Goal: Task Accomplishment & Management: Use online tool/utility

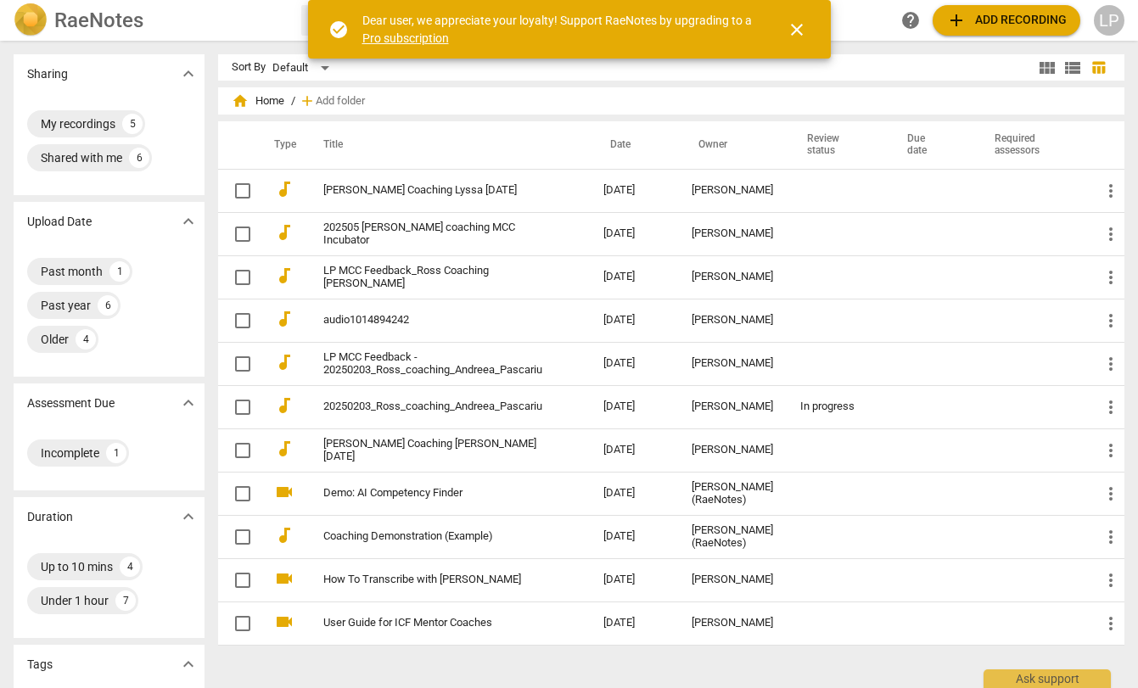
click at [796, 23] on span "close" at bounding box center [797, 30] width 20 height 20
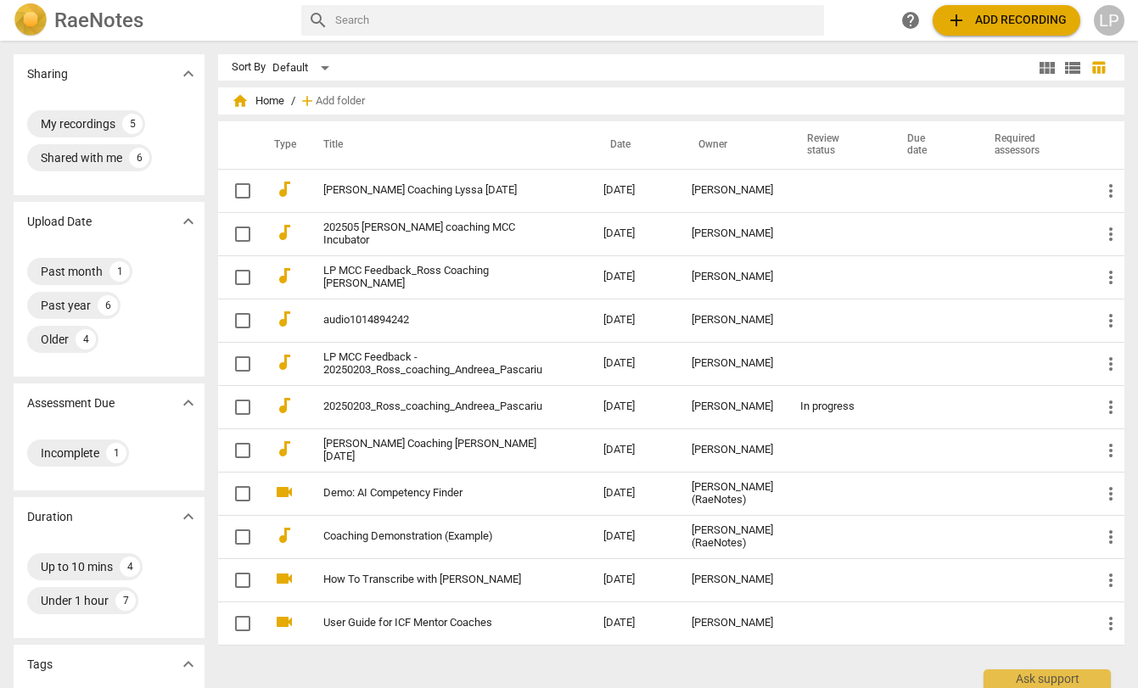
click at [60, 14] on h2 "RaeNotes" at bounding box center [98, 20] width 89 height 24
click at [1029, 27] on span "add Add recording" at bounding box center [1006, 20] width 121 height 20
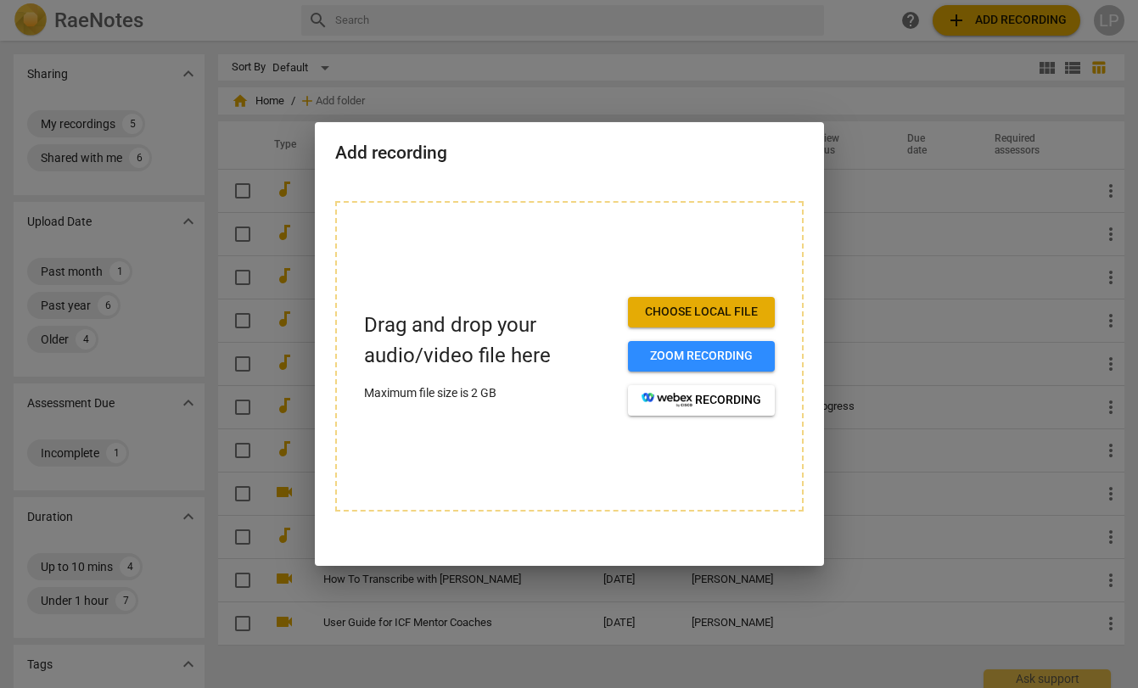
click at [795, 124] on div "Add recording" at bounding box center [569, 151] width 509 height 59
click at [471, 81] on div at bounding box center [569, 344] width 1138 height 688
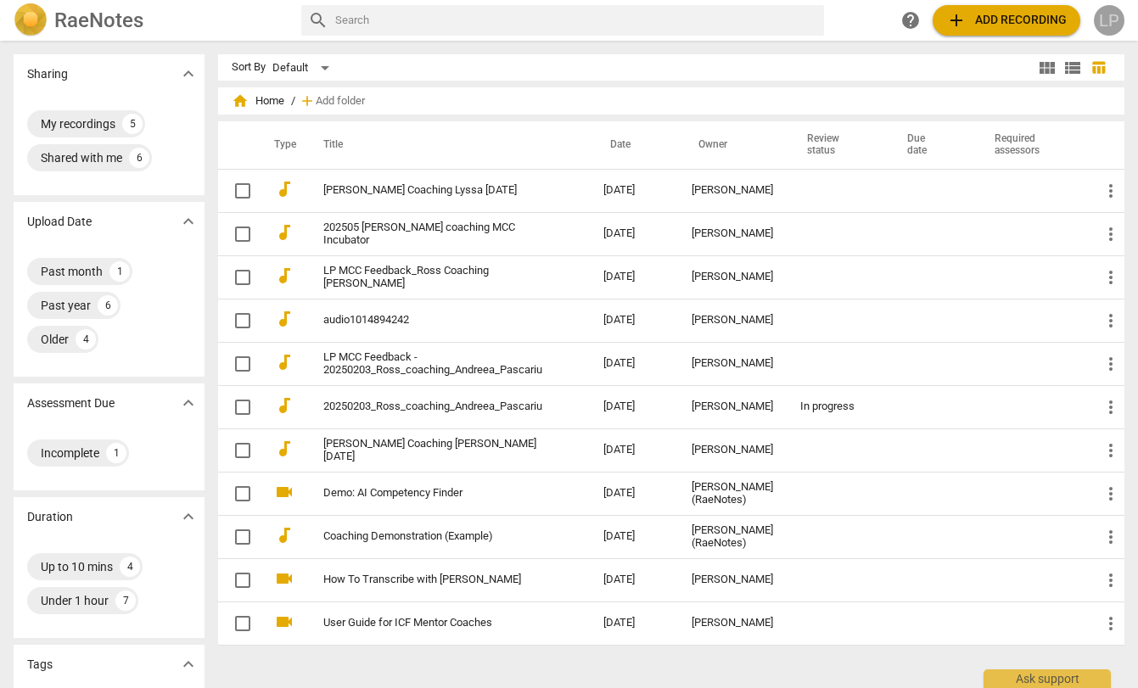
click at [1111, 15] on div "LP" at bounding box center [1109, 20] width 31 height 31
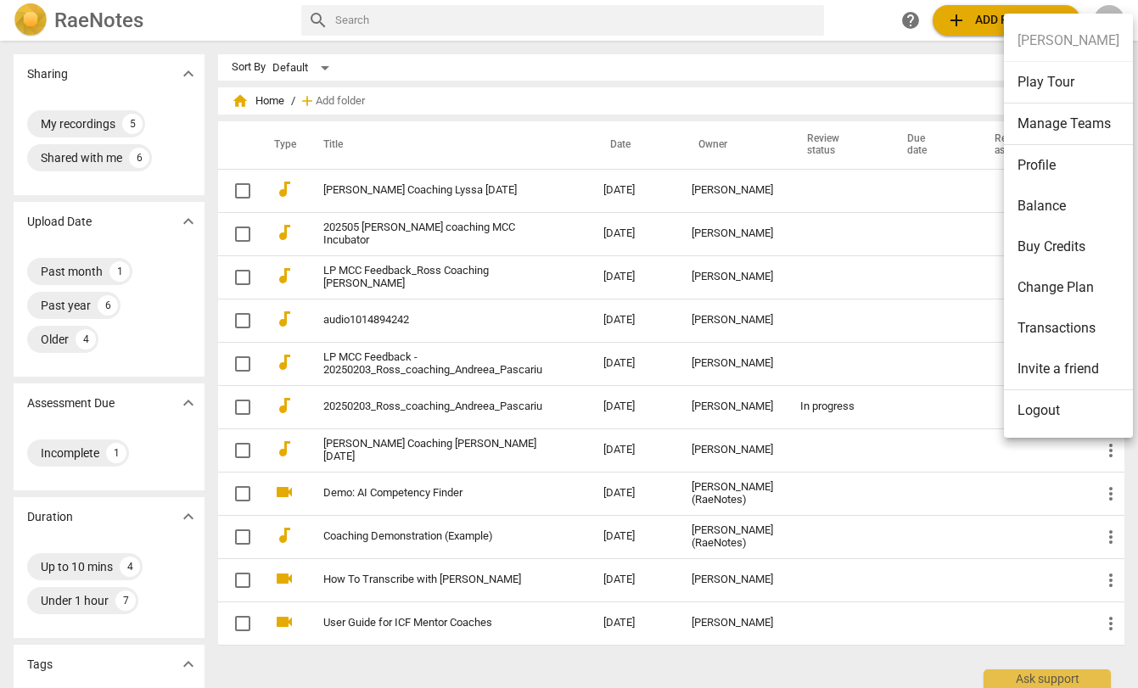
click at [1066, 283] on li "Change Plan" at bounding box center [1068, 287] width 129 height 41
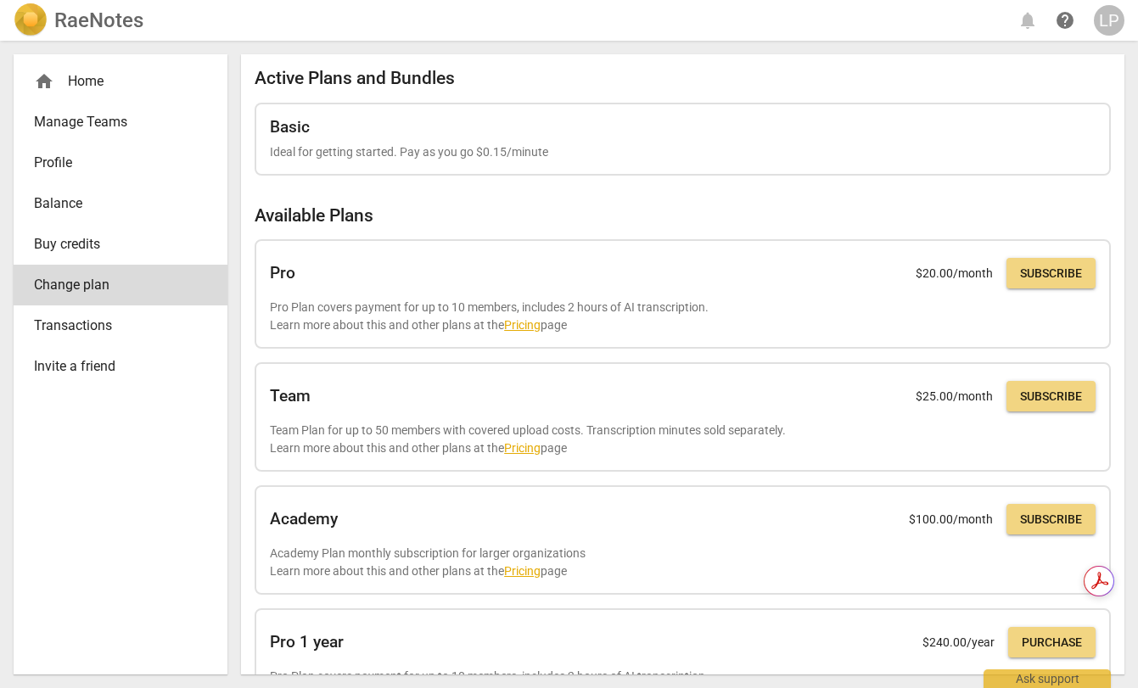
click at [87, 17] on h2 "RaeNotes" at bounding box center [98, 20] width 89 height 24
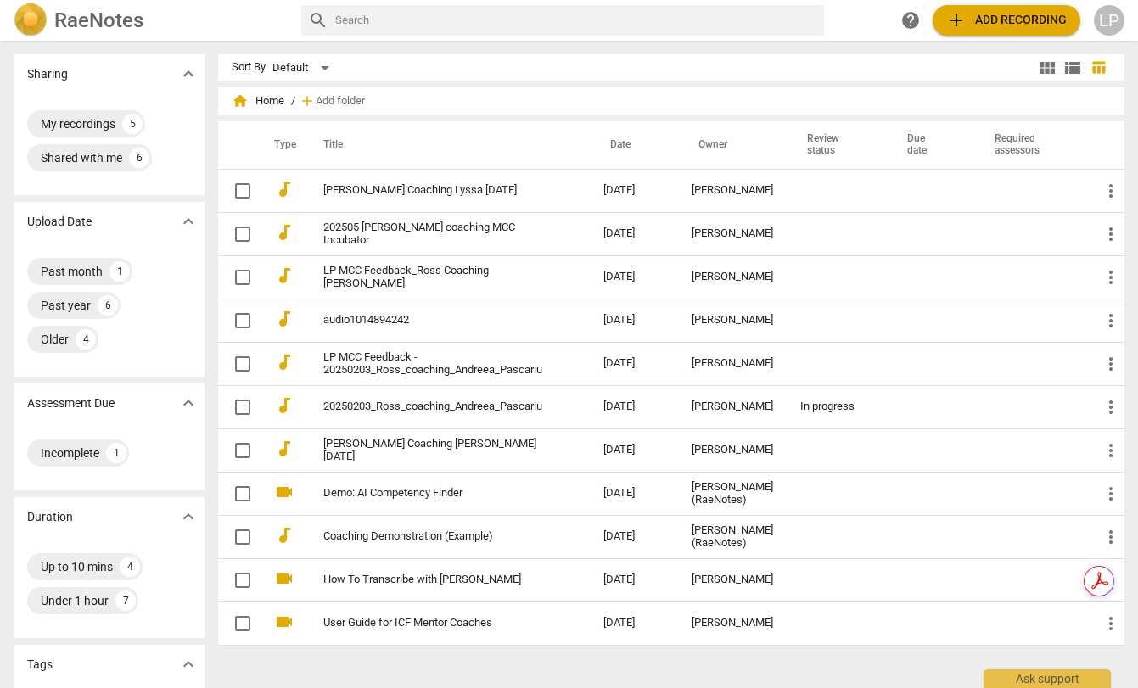
click at [1012, 18] on span "add Add recording" at bounding box center [1006, 20] width 121 height 20
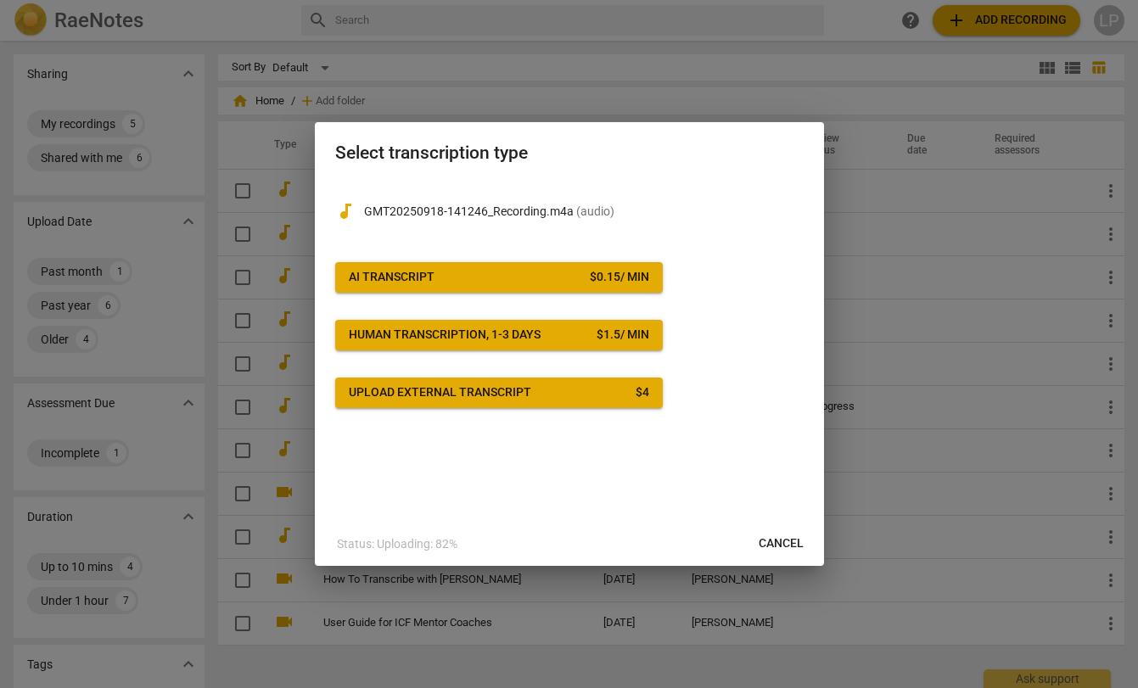
click at [547, 275] on span "AI Transcript $ 0.15 / min" at bounding box center [499, 277] width 300 height 17
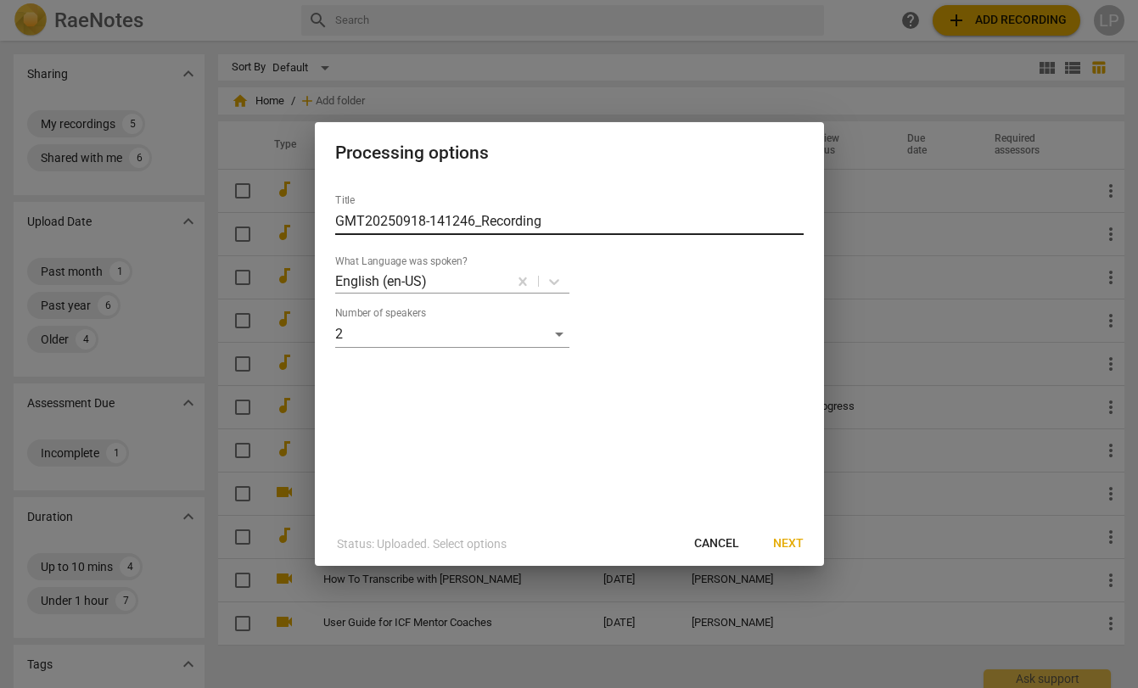
click at [413, 227] on input "GMT20250918-141246_Recording" at bounding box center [569, 221] width 468 height 27
type input "[PERSON_NAME] Coaching [MEDICAL_DATA] [DATE]"
click at [791, 547] on span "Next" at bounding box center [788, 544] width 31 height 17
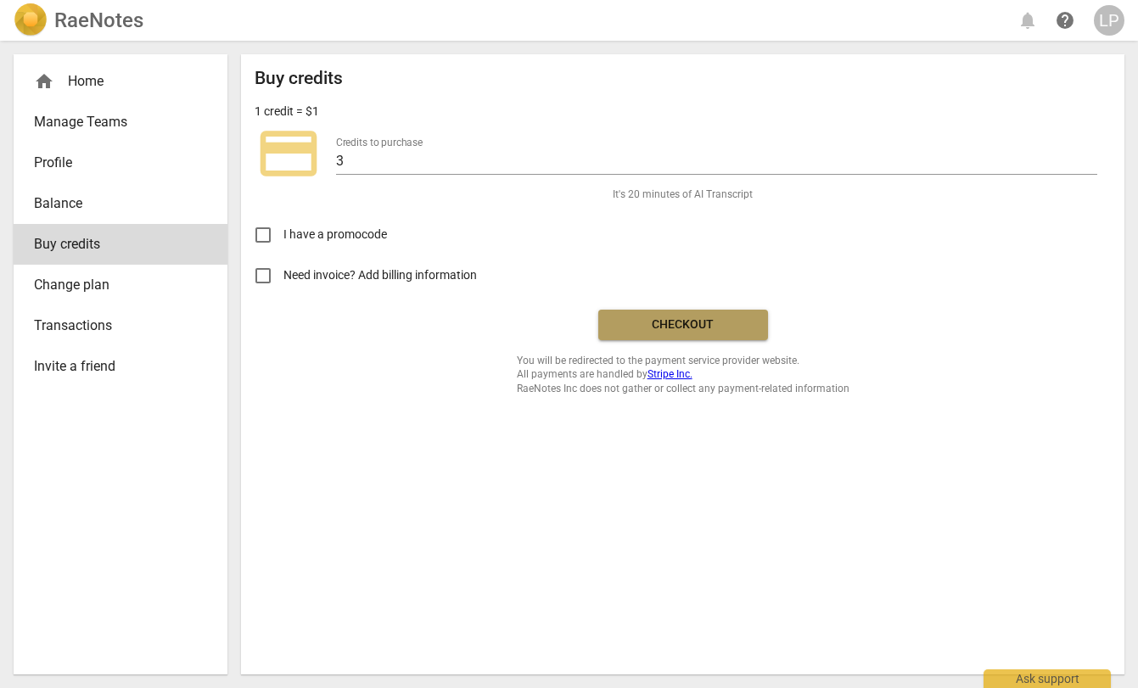
click at [680, 323] on span "Checkout" at bounding box center [683, 325] width 143 height 17
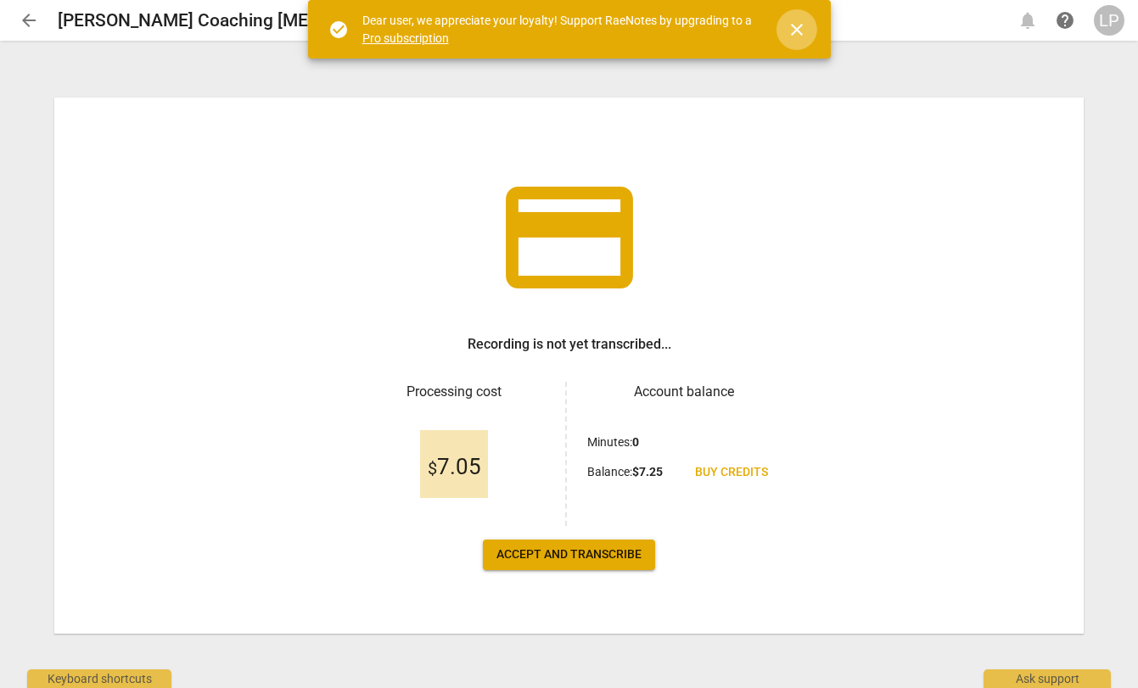
click at [799, 25] on span "close" at bounding box center [797, 30] width 20 height 20
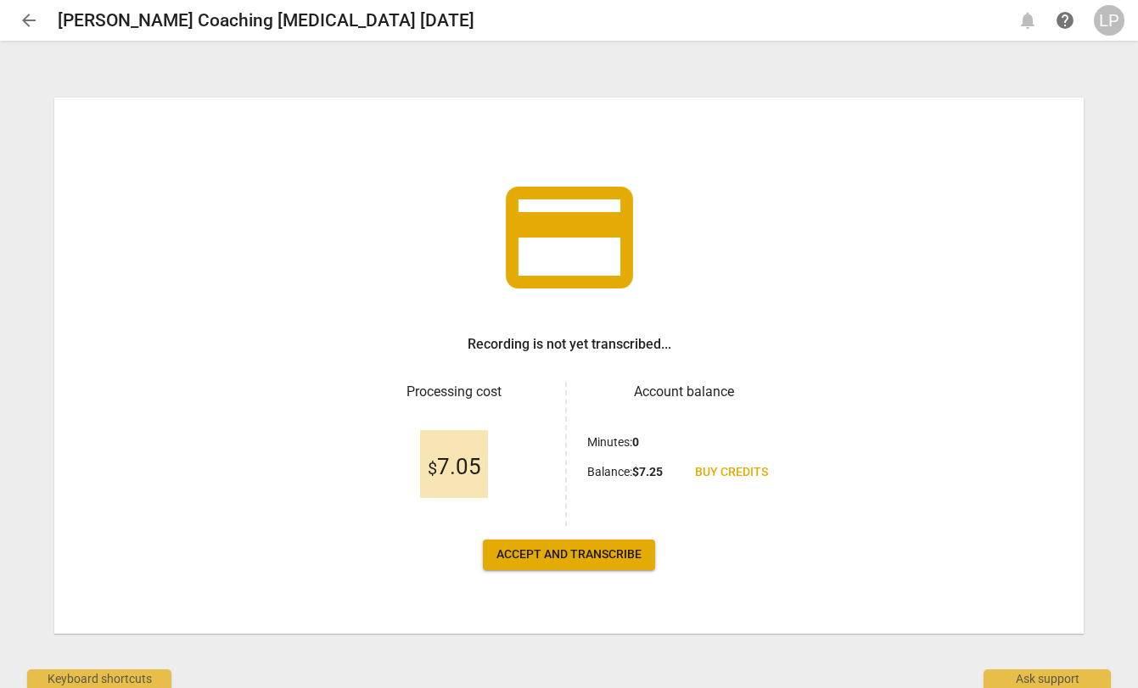
click at [581, 552] on span "Accept and transcribe" at bounding box center [568, 555] width 145 height 17
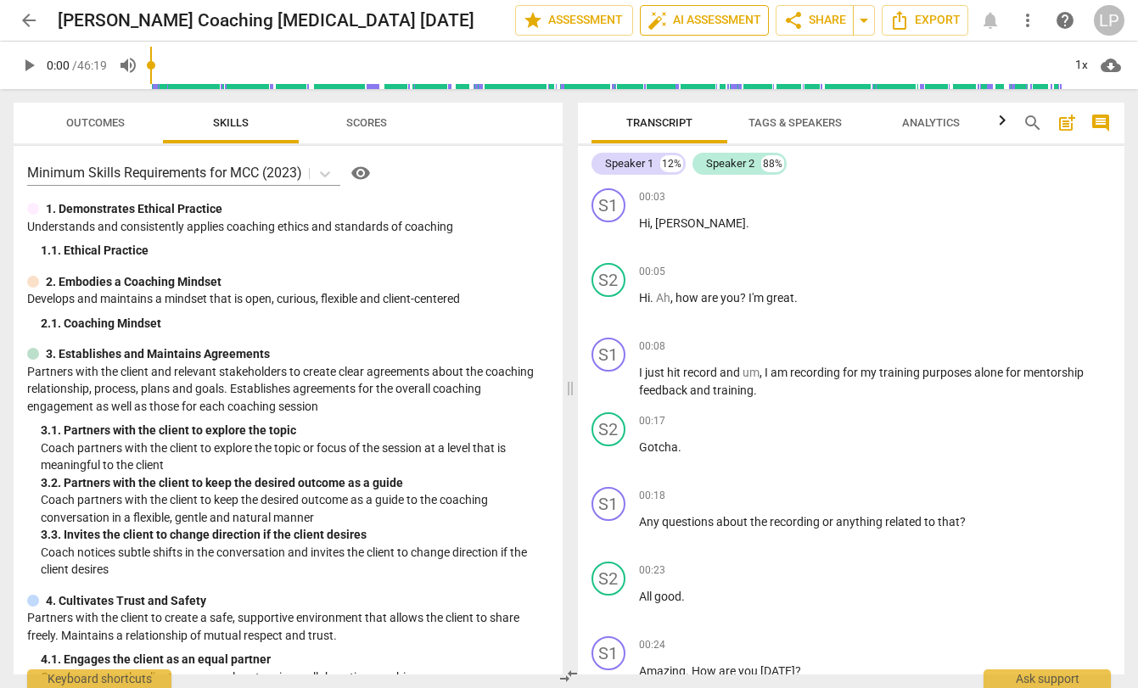
click at [699, 18] on span "auto_fix_high AI Assessment" at bounding box center [705, 20] width 114 height 20
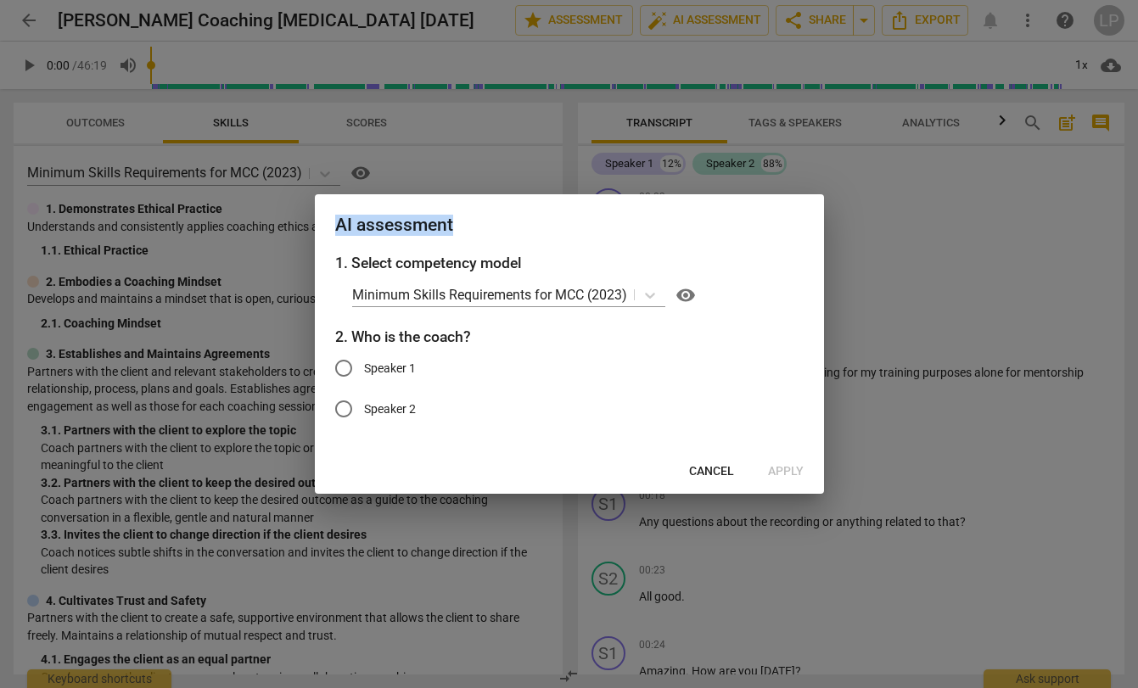
drag, startPoint x: 516, startPoint y: 220, endPoint x: 452, endPoint y: 549, distance: 335.4
click at [452, 549] on div "AI assessment 1. Select competency model Minimum Skills Requirements for MCC (2…" at bounding box center [569, 344] width 1138 height 688
click at [731, 462] on button "Cancel" at bounding box center [712, 472] width 72 height 31
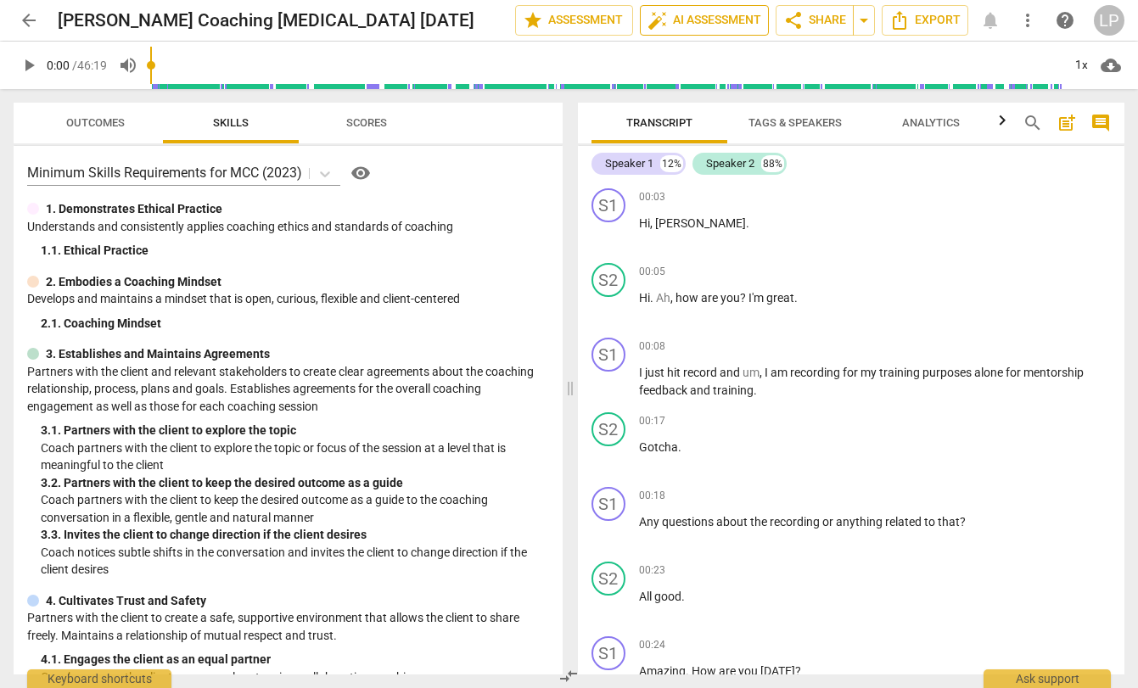
click at [743, 19] on span "auto_fix_high AI Assessment" at bounding box center [705, 20] width 114 height 20
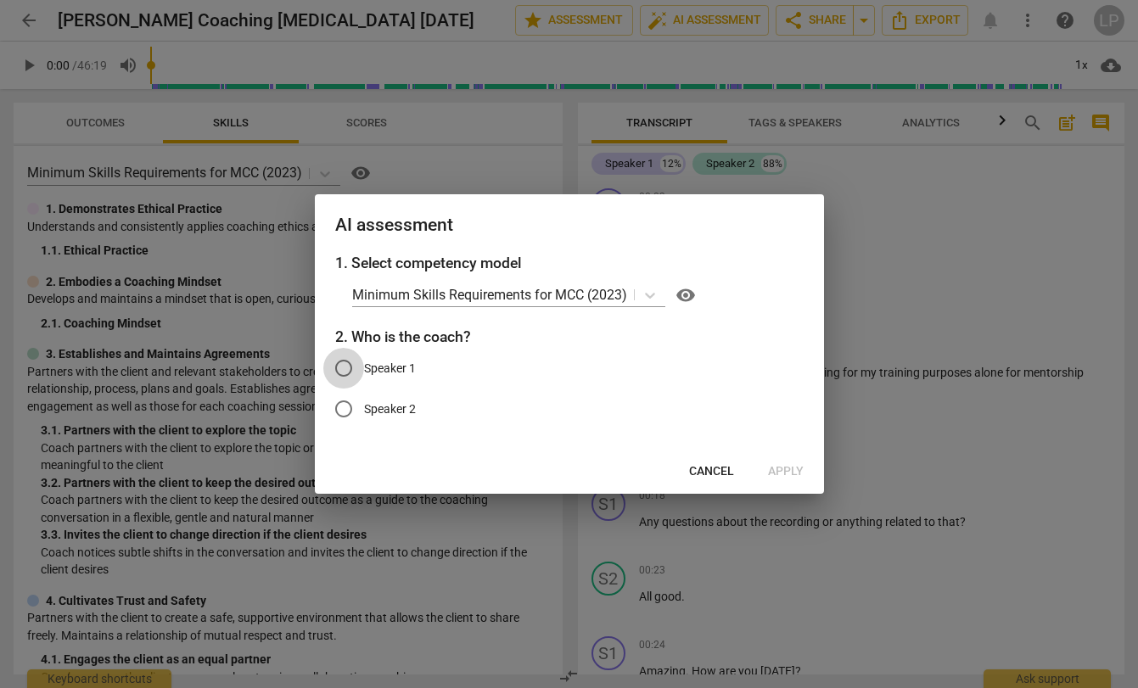
click at [343, 367] on input "Speaker 1" at bounding box center [343, 368] width 41 height 41
radio input "true"
click at [782, 468] on span "Apply" at bounding box center [786, 471] width 36 height 17
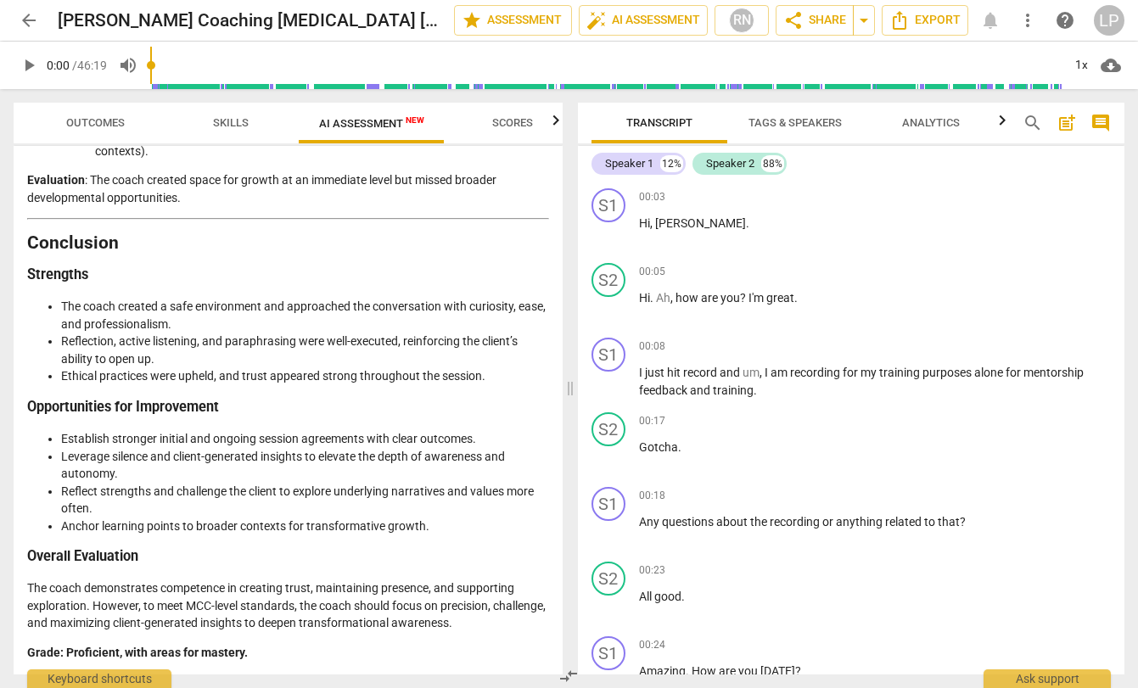
scroll to position [2867, 0]
click at [327, 382] on li "Ethical practices were upheld, and trust appeared strong throughout the session." at bounding box center [305, 376] width 488 height 18
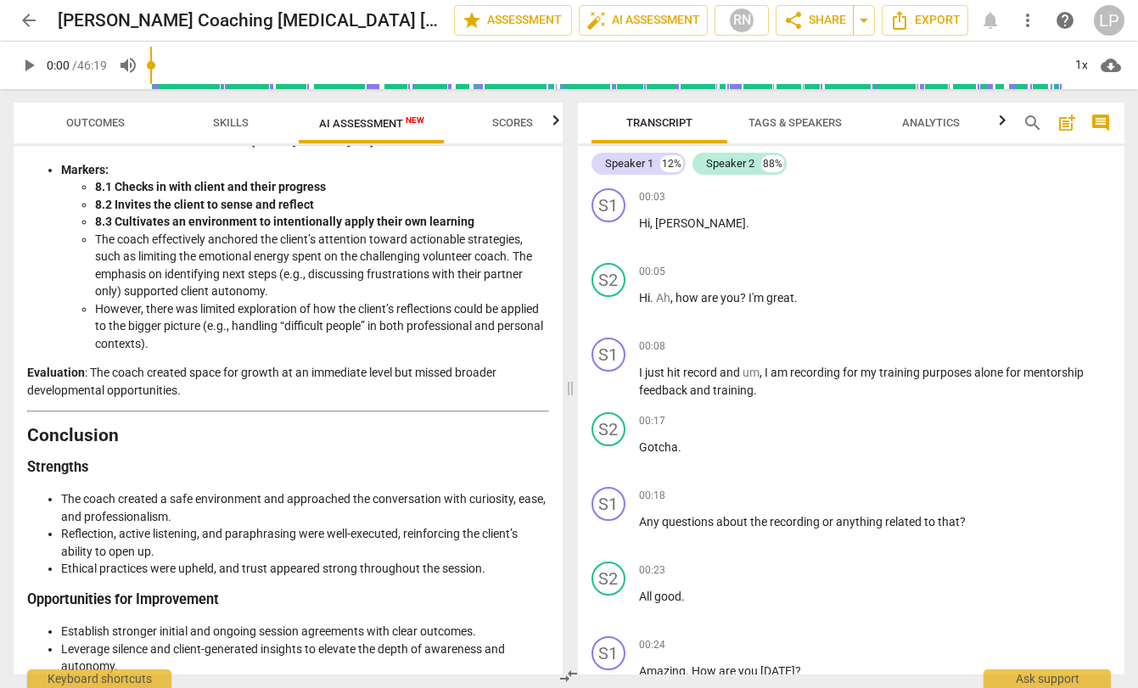
scroll to position [2497, 0]
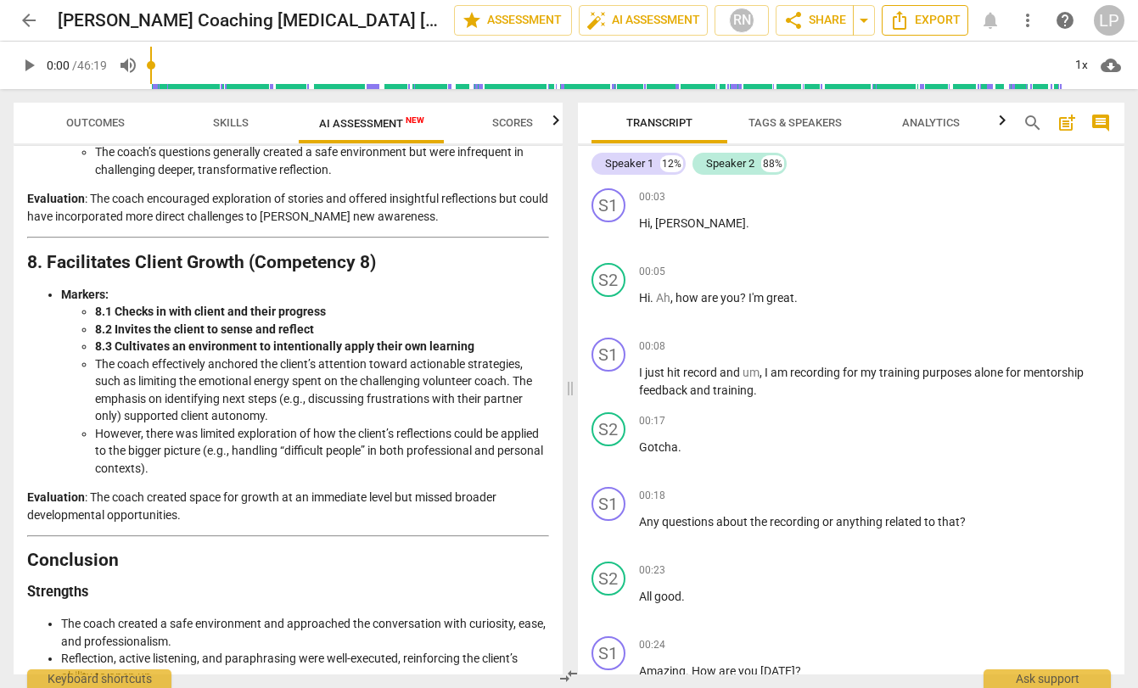
click at [911, 25] on span "Export" at bounding box center [924, 20] width 71 height 20
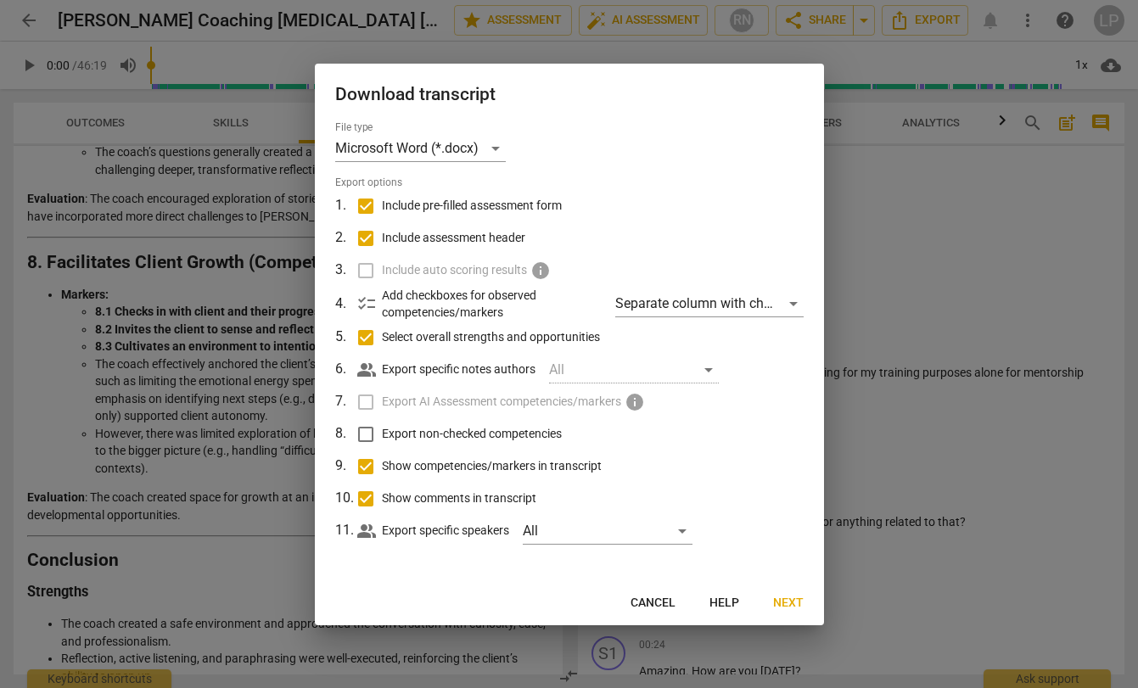
click at [371, 272] on label "Include auto scoring results info" at bounding box center [567, 271] width 445 height 32
click at [366, 399] on label "Export AI Assessment competencies/markers info" at bounding box center [567, 402] width 445 height 32
click at [794, 607] on span "Next" at bounding box center [788, 603] width 31 height 17
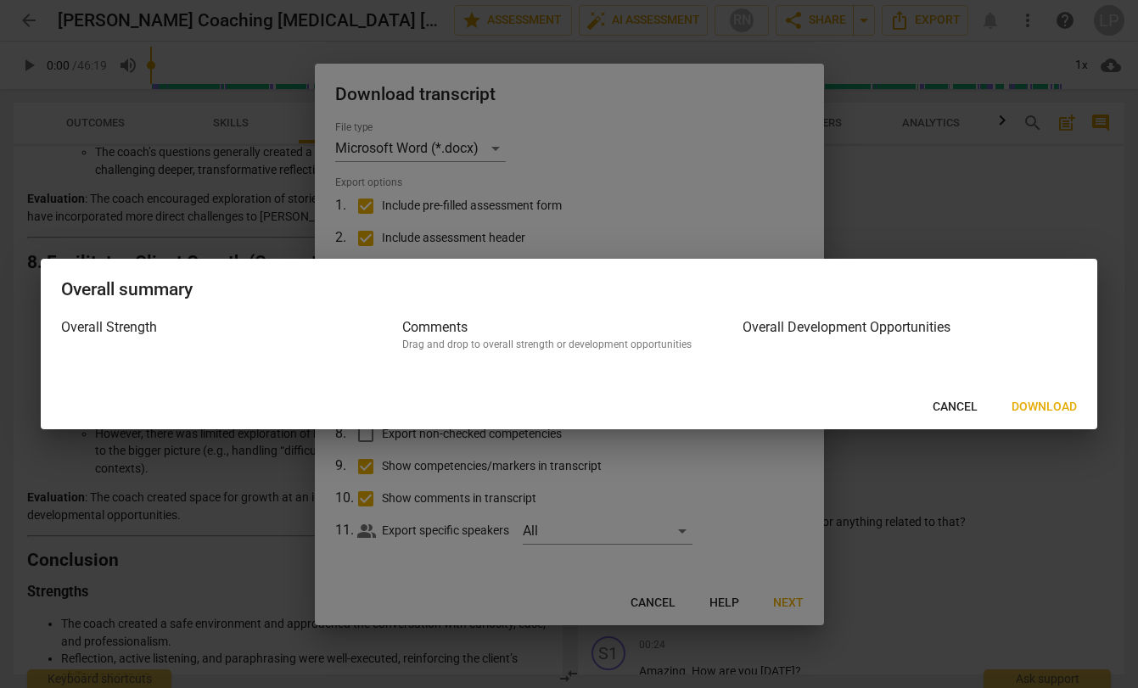
click at [1051, 407] on span "Download" at bounding box center [1044, 407] width 65 height 17
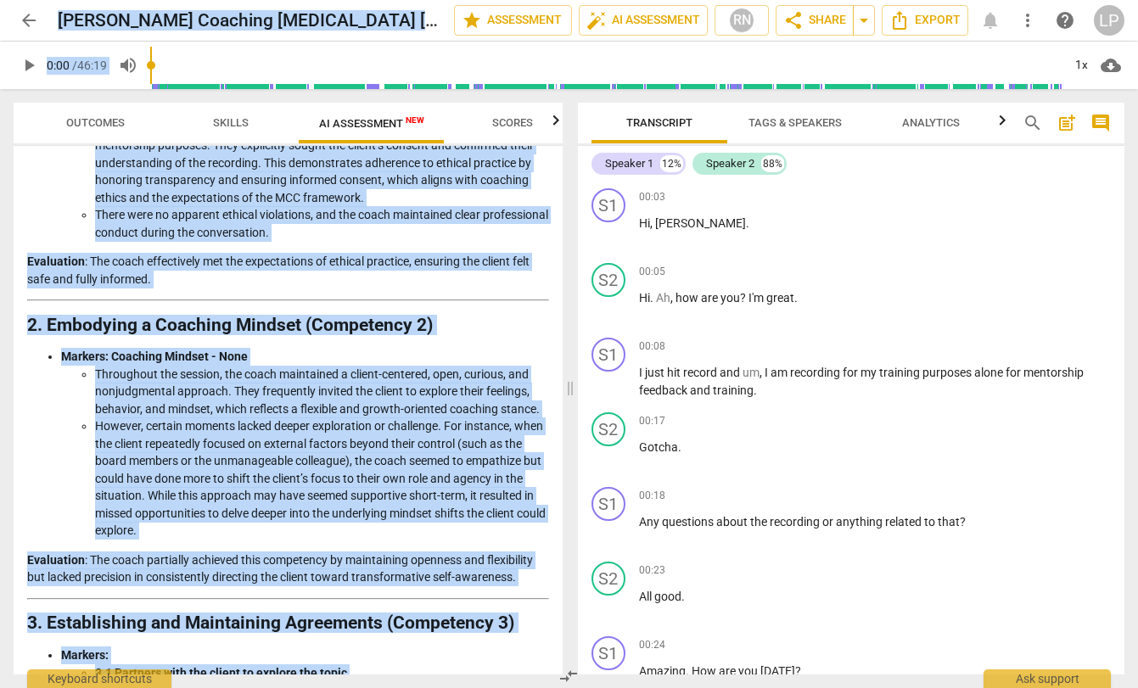
scroll to position [0, 0]
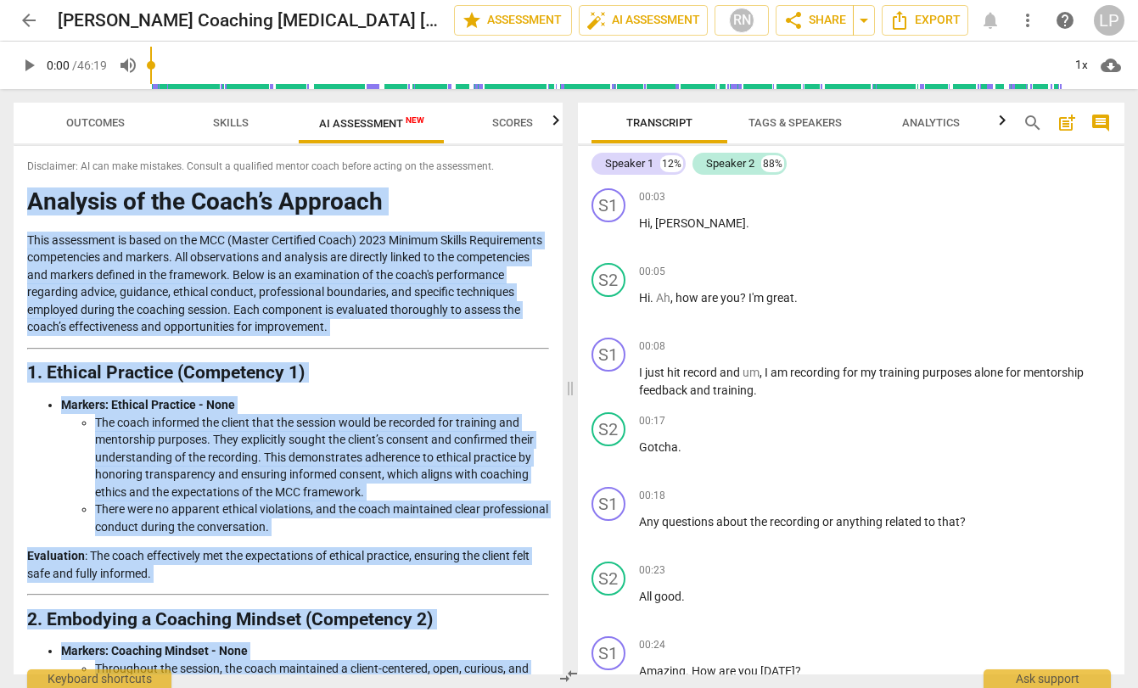
drag, startPoint x: 233, startPoint y: 631, endPoint x: 20, endPoint y: 199, distance: 481.7
click at [20, 199] on div "Disclaimer: AI can make mistakes. Consult a qualified mentor coach before actin…" at bounding box center [288, 410] width 549 height 529
copy div "Analysis of the Coach’s Approach This assessment is based on the MCC (Master Ce…"
